Goal: Information Seeking & Learning: Learn about a topic

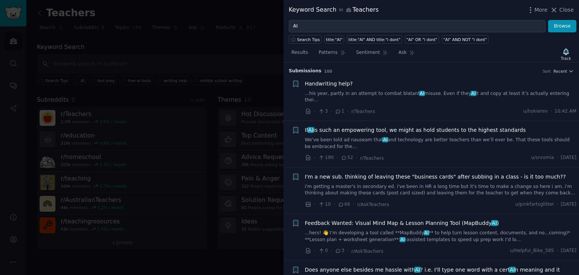
scroll to position [191, 0]
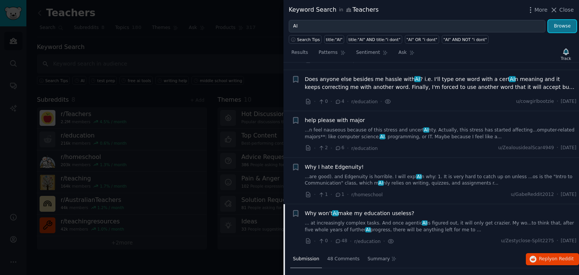
click at [563, 24] on button "Browse" at bounding box center [562, 26] width 28 height 13
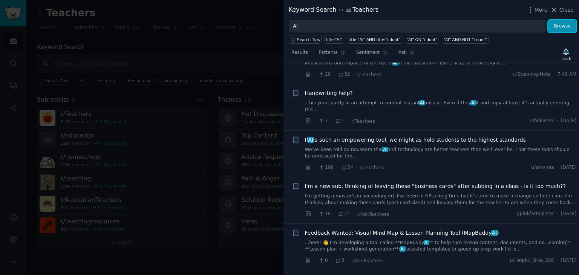
scroll to position [0, 0]
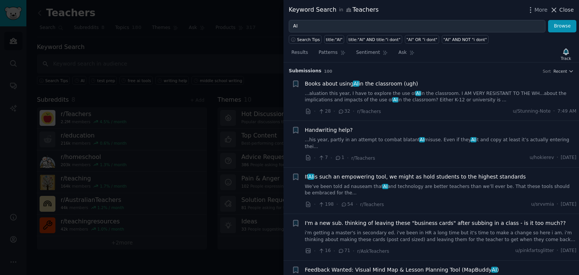
click at [568, 6] on span "Close" at bounding box center [567, 10] width 14 height 8
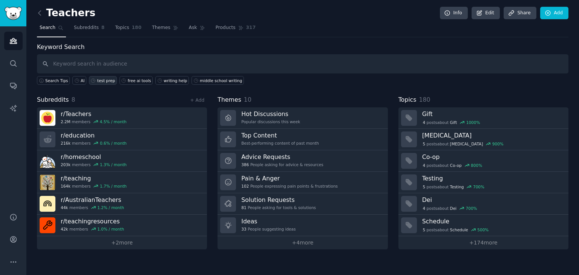
click at [98, 81] on div "test prep" at bounding box center [106, 80] width 18 height 5
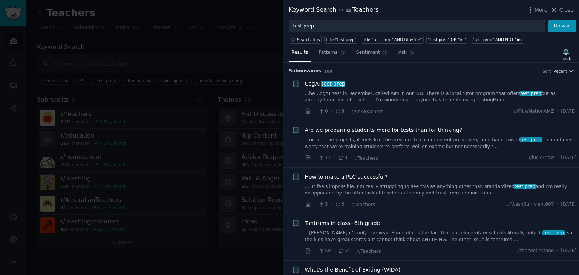
click at [566, 5] on div "More Close" at bounding box center [550, 9] width 47 height 9
click at [565, 7] on span "Close" at bounding box center [567, 10] width 14 height 8
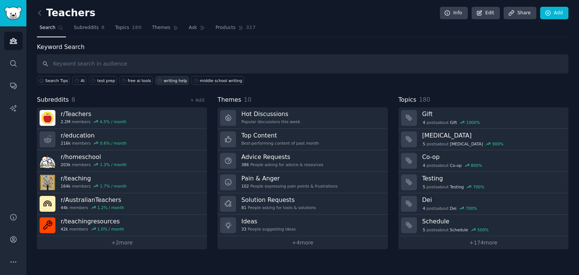
click at [164, 82] on div "writing help" at bounding box center [175, 80] width 23 height 5
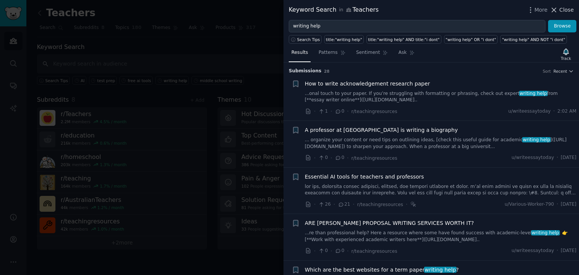
click at [558, 8] on icon at bounding box center [554, 10] width 8 height 8
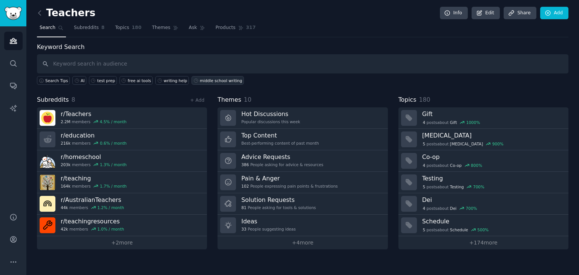
click at [210, 78] on div "middle school writing" at bounding box center [221, 80] width 42 height 5
